Goal: Information Seeking & Learning: Learn about a topic

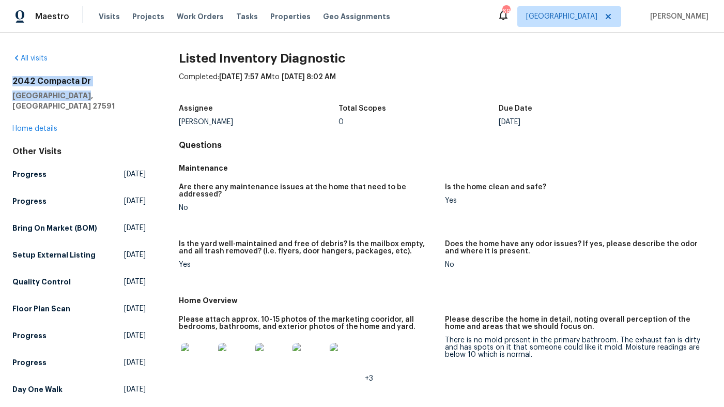
drag, startPoint x: 84, startPoint y: 97, endPoint x: 12, endPoint y: 84, distance: 73.1
click at [12, 84] on div "2042 Compacta Dr Wendell, NC 27591" at bounding box center [78, 93] width 133 height 35
copy div "2042 Compacta Dr Wendell, NC 27591"
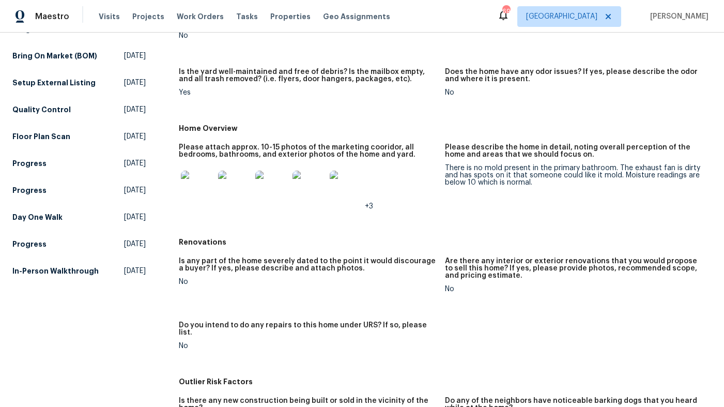
scroll to position [171, 0]
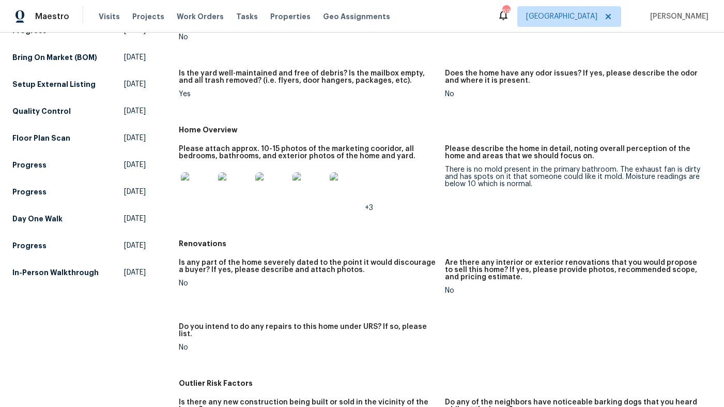
click at [200, 179] on img at bounding box center [197, 188] width 33 height 33
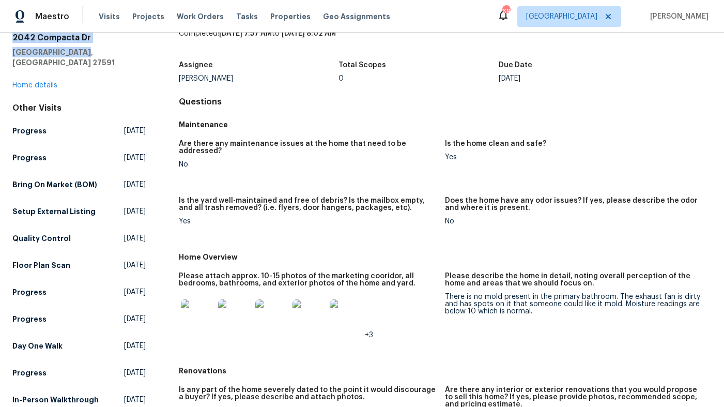
scroll to position [0, 0]
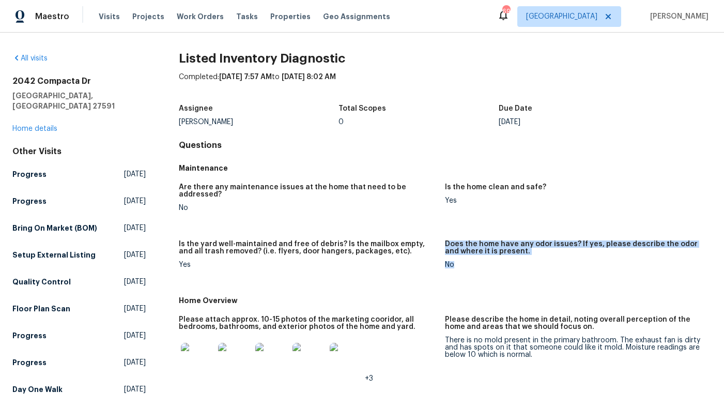
drag, startPoint x: 456, startPoint y: 228, endPoint x: 454, endPoint y: 265, distance: 36.7
click at [454, 265] on div "Are there any maintenance issues at the home that need to be addressed? No Is t…" at bounding box center [445, 234] width 533 height 114
click at [454, 265] on figure "Does the home have any odor issues? If yes, please describe the odor and where …" at bounding box center [578, 262] width 267 height 44
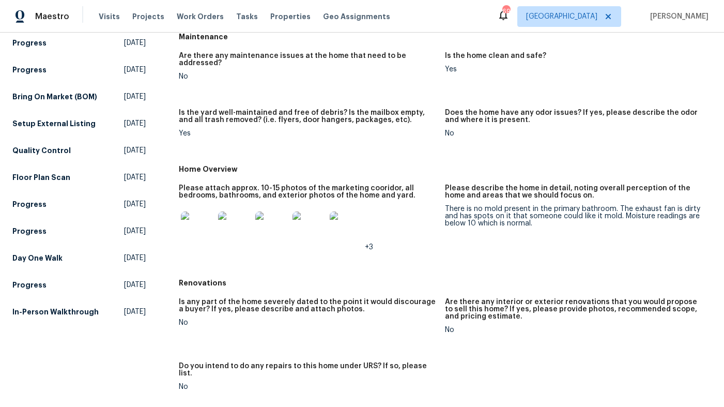
scroll to position [189, 0]
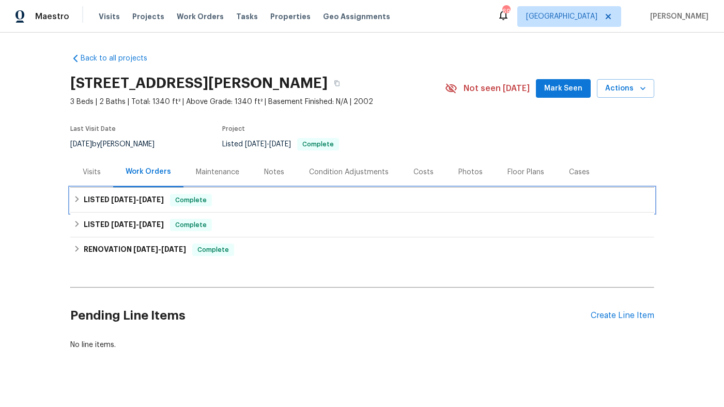
click at [158, 204] on h6 "LISTED 3/20/25 - 3/22/25" at bounding box center [124, 200] width 80 height 12
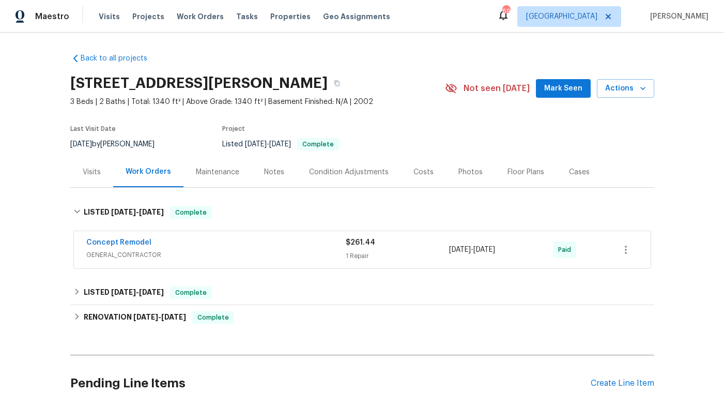
click at [243, 245] on div "Concept Remodel" at bounding box center [216, 243] width 260 height 12
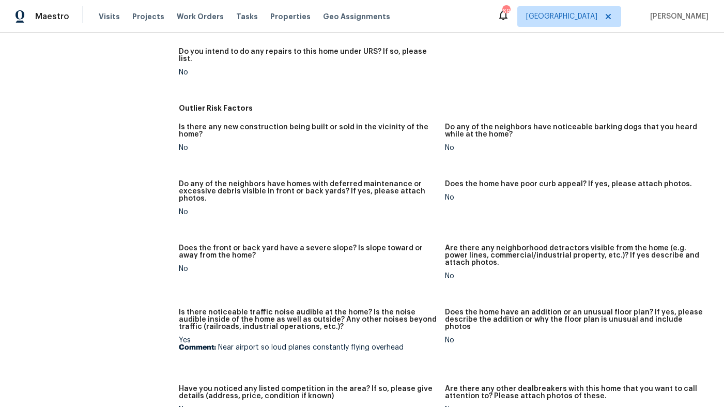
scroll to position [574, 0]
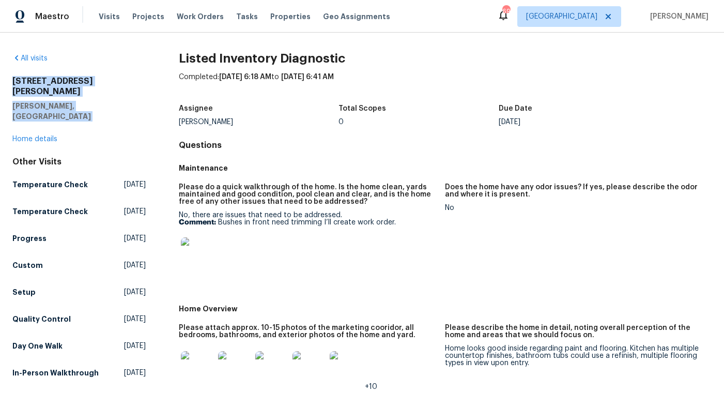
drag, startPoint x: 106, startPoint y: 101, endPoint x: 11, endPoint y: 82, distance: 96.9
click at [11, 82] on div "All visits [STREET_ADDRESS][PERSON_NAME][PERSON_NAME] Home details Other Visits…" at bounding box center [362, 220] width 724 height 374
copy div "[STREET_ADDRESS][PERSON_NAME][PERSON_NAME]"
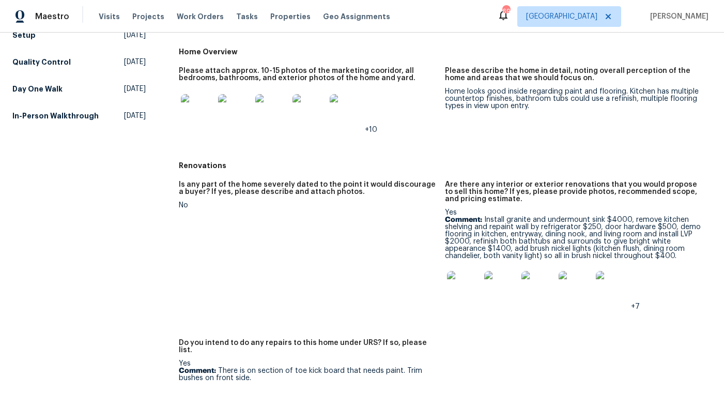
scroll to position [257, 0]
click at [462, 284] on img at bounding box center [463, 286] width 33 height 33
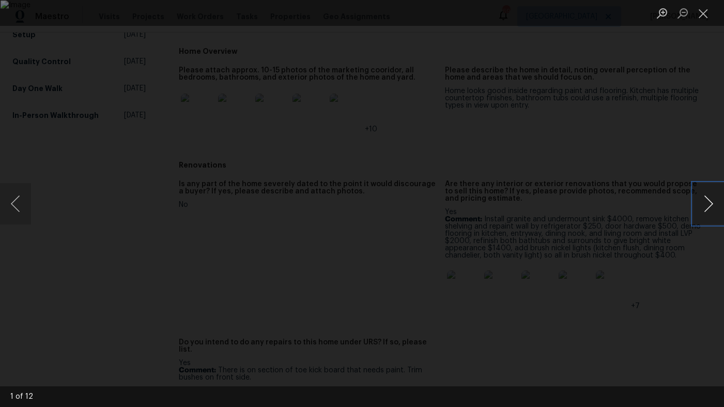
click at [704, 208] on button "Next image" at bounding box center [708, 203] width 31 height 41
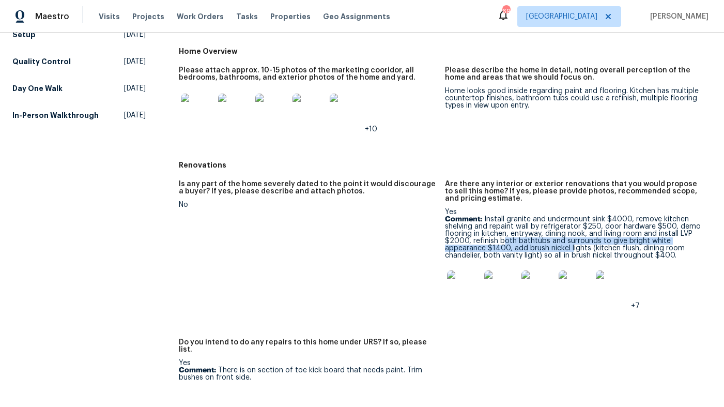
drag, startPoint x: 503, startPoint y: 244, endPoint x: 573, endPoint y: 251, distance: 70.2
click at [573, 251] on p "Comment: Install granite and undermount sink $4000, remove kitchen shelving and…" at bounding box center [574, 237] width 258 height 43
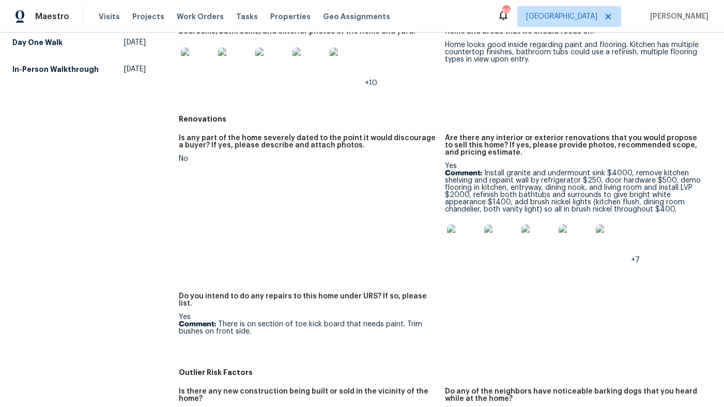
scroll to position [315, 0]
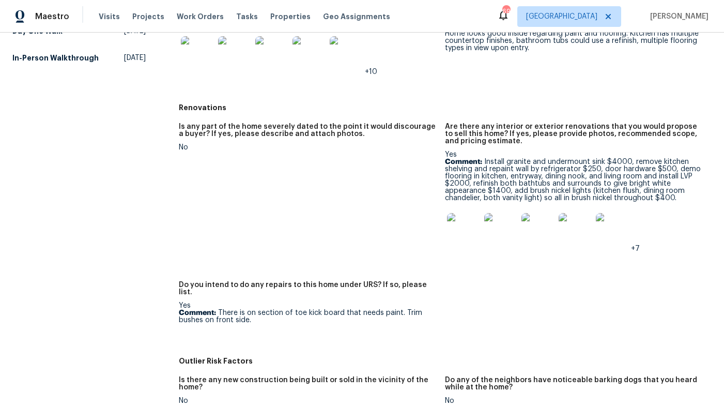
click at [470, 233] on img at bounding box center [463, 229] width 33 height 33
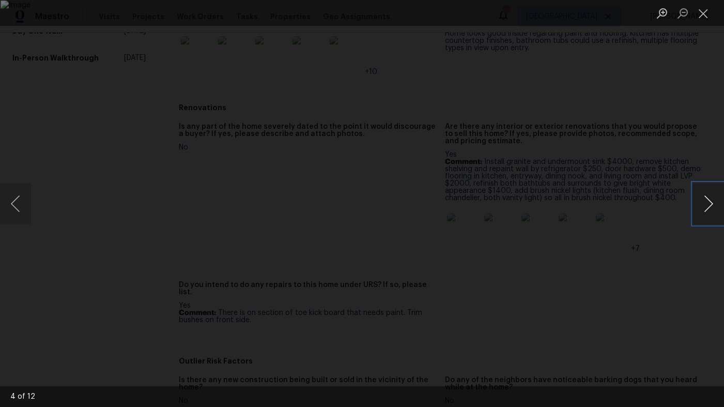
click at [715, 203] on button "Next image" at bounding box center [708, 203] width 31 height 41
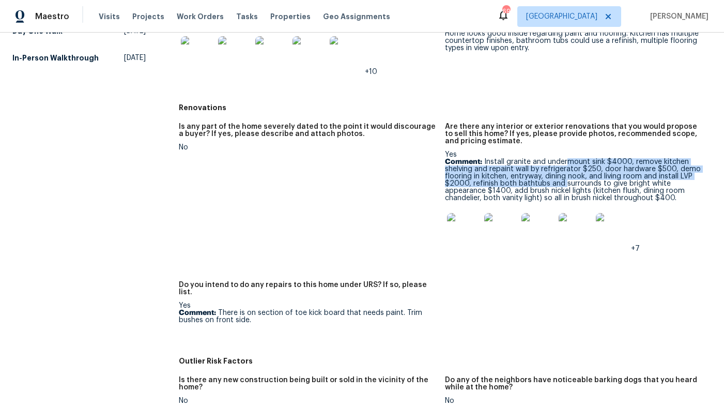
drag, startPoint x: 569, startPoint y: 159, endPoint x: 565, endPoint y: 182, distance: 23.6
click at [565, 182] on p "Comment: Install granite and undermount sink $4000, remove kitchen shelving and…" at bounding box center [574, 179] width 258 height 43
drag, startPoint x: 566, startPoint y: 172, endPoint x: 562, endPoint y: 186, distance: 14.4
click at [562, 186] on p "Comment: Install granite and undermount sink $4000, remove kitchen shelving and…" at bounding box center [574, 179] width 258 height 43
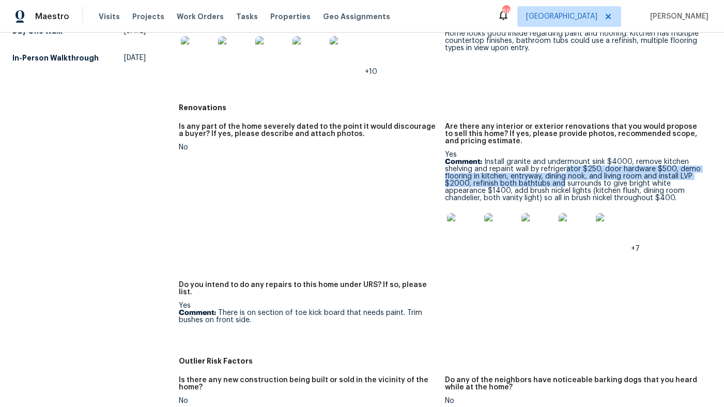
click at [562, 186] on p "Comment: Install granite and undermount sink $4000, remove kitchen shelving and…" at bounding box center [574, 179] width 258 height 43
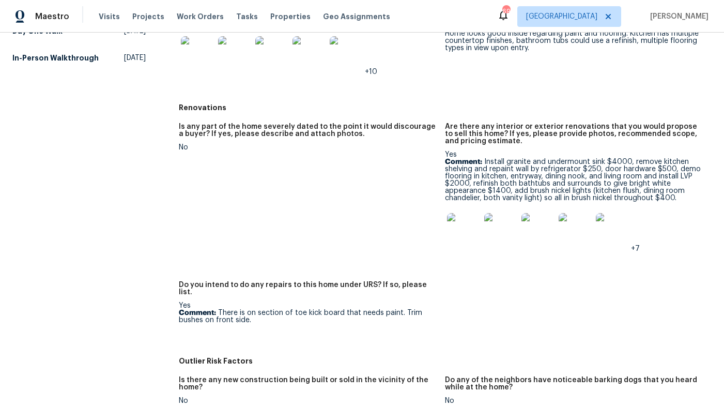
click at [453, 224] on img at bounding box center [463, 229] width 33 height 33
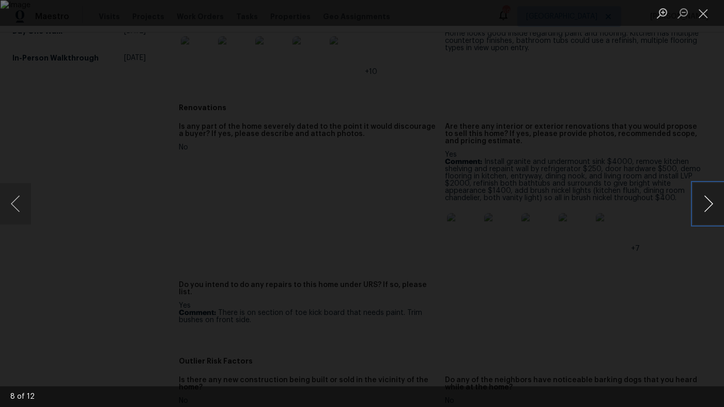
click at [717, 202] on button "Next image" at bounding box center [708, 203] width 31 height 41
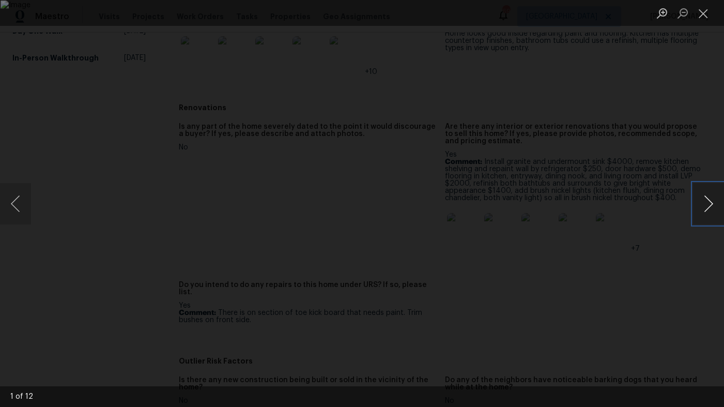
click at [717, 202] on button "Next image" at bounding box center [708, 203] width 31 height 41
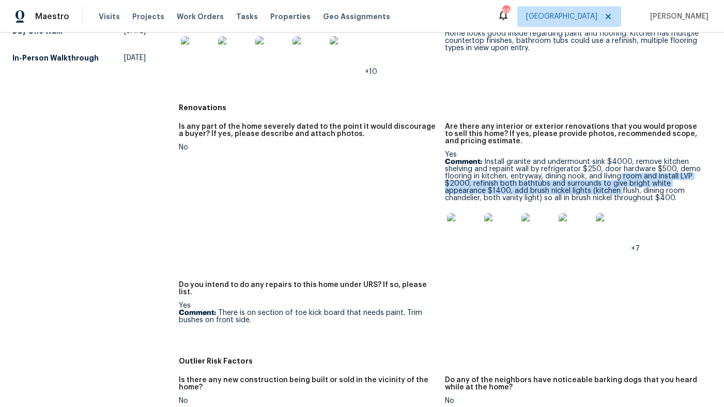
drag, startPoint x: 621, startPoint y: 175, endPoint x: 620, endPoint y: 193, distance: 17.6
click at [620, 193] on p "Comment: Install granite and undermount sink $4000, remove kitchen shelving and…" at bounding box center [574, 179] width 258 height 43
